Goal: Transaction & Acquisition: Purchase product/service

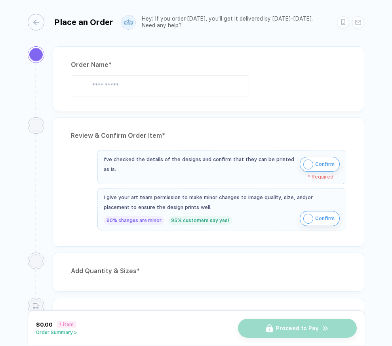
type input "**********"
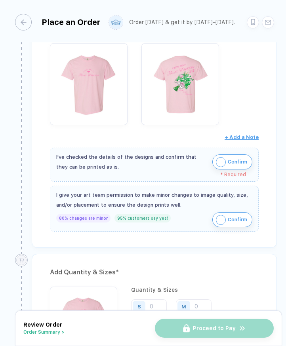
scroll to position [143, 0]
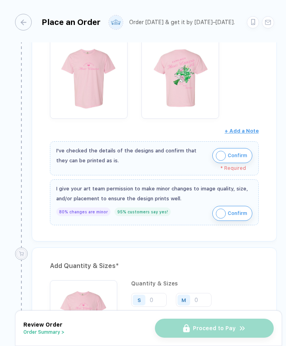
click at [218, 157] on img "button" at bounding box center [221, 156] width 10 height 10
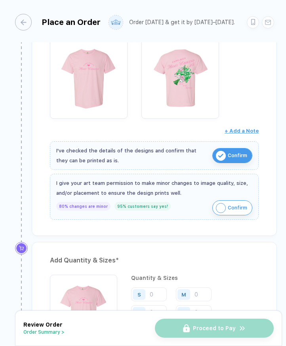
click at [220, 206] on img "button" at bounding box center [221, 208] width 10 height 10
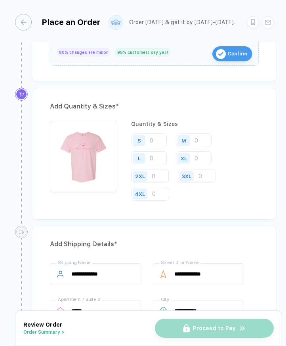
scroll to position [298, 0]
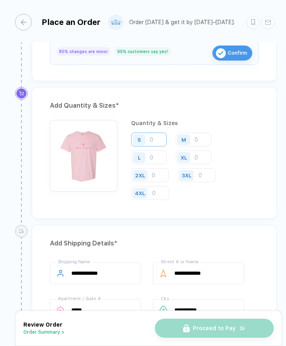
click at [152, 140] on input "number" at bounding box center [149, 140] width 36 height 14
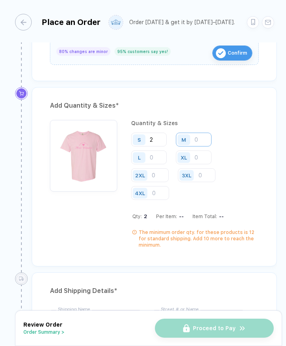
type input "2"
click at [200, 142] on input "number" at bounding box center [194, 140] width 36 height 14
type input "6"
click at [160, 157] on input "number" at bounding box center [149, 157] width 36 height 14
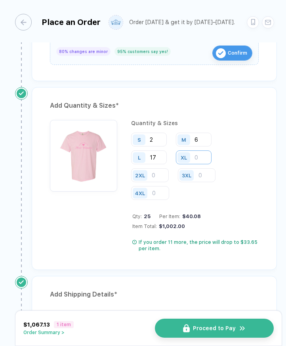
type input "17"
click at [199, 158] on input "number" at bounding box center [194, 157] width 36 height 14
type input "7"
click at [236, 175] on div "S 2 M 6 L 17 XL 7 2XL 3XL 4XL" at bounding box center [194, 167] width 127 height 68
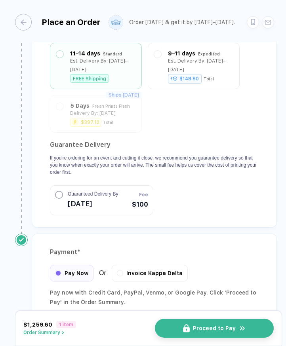
scroll to position [747, 0]
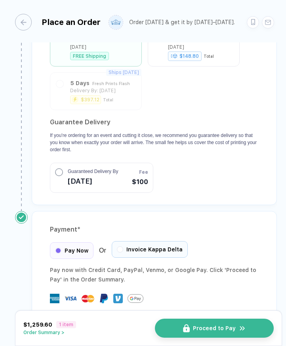
click at [158, 246] on span "Invoice Kappa Delta" at bounding box center [154, 249] width 56 height 6
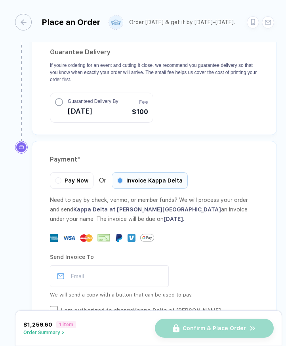
scroll to position [825, 0]
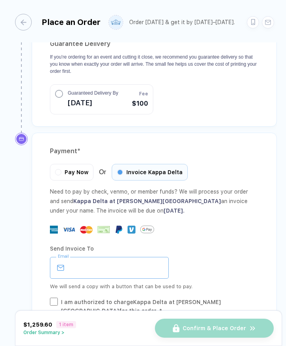
click at [131, 257] on input "email" at bounding box center [109, 268] width 119 height 22
type input "**********"
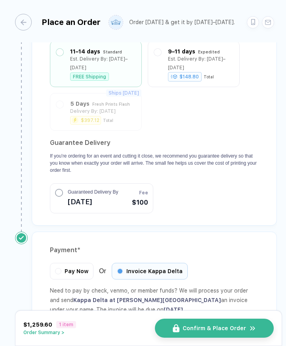
scroll to position [641, 0]
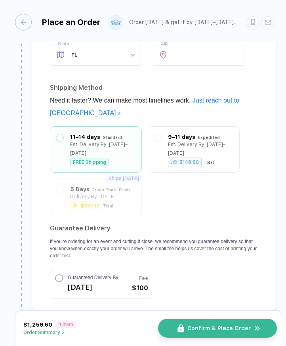
click at [239, 328] on span "Confirm & Place Order" at bounding box center [218, 328] width 63 height 6
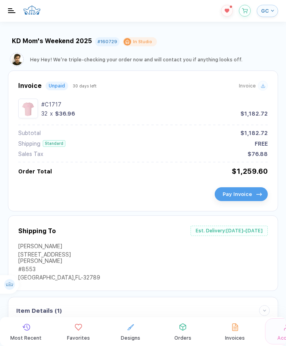
click at [232, 197] on span "Pay Invoice" at bounding box center [236, 194] width 29 height 6
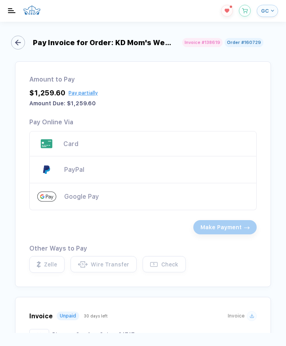
click at [25, 41] on div "button" at bounding box center [18, 43] width 14 height 14
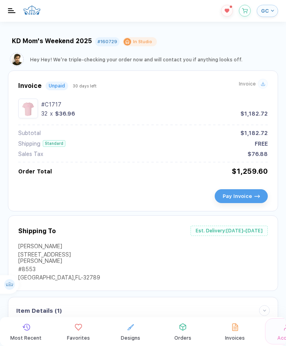
click at [260, 85] on icon at bounding box center [262, 84] width 5 height 5
